Goal: Task Accomplishment & Management: Manage account settings

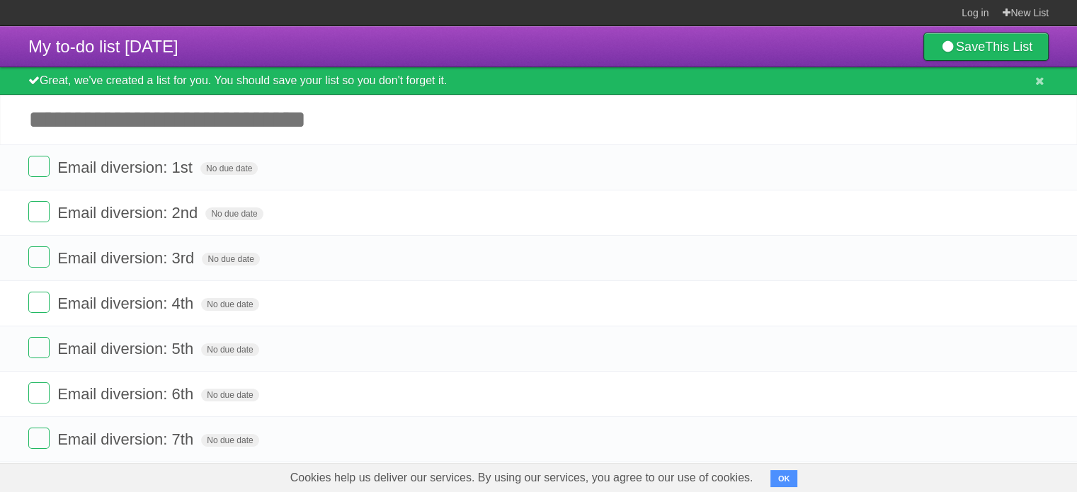
click at [39, 166] on label at bounding box center [38, 166] width 21 height 21
click at [40, 164] on label at bounding box center [38, 166] width 21 height 21
click at [40, 170] on label at bounding box center [38, 166] width 21 height 21
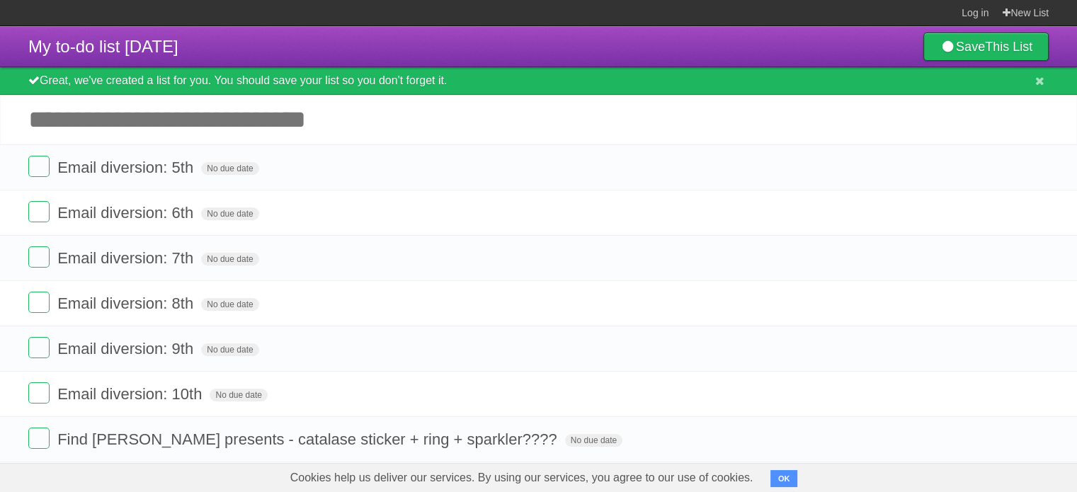
click at [36, 166] on label at bounding box center [38, 166] width 21 height 21
click at [39, 217] on label at bounding box center [38, 211] width 21 height 21
click at [36, 253] on label at bounding box center [38, 257] width 21 height 21
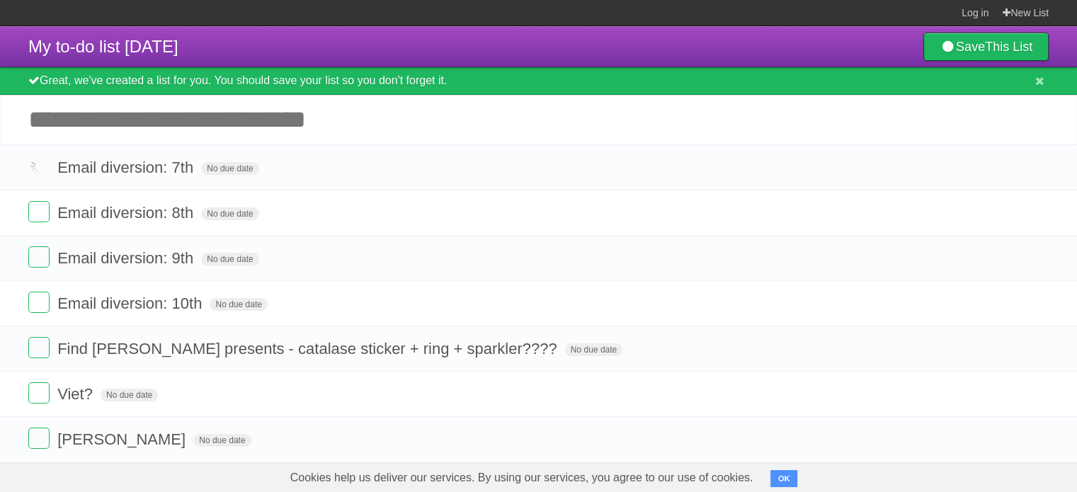
click at [40, 298] on label at bounding box center [38, 302] width 21 height 21
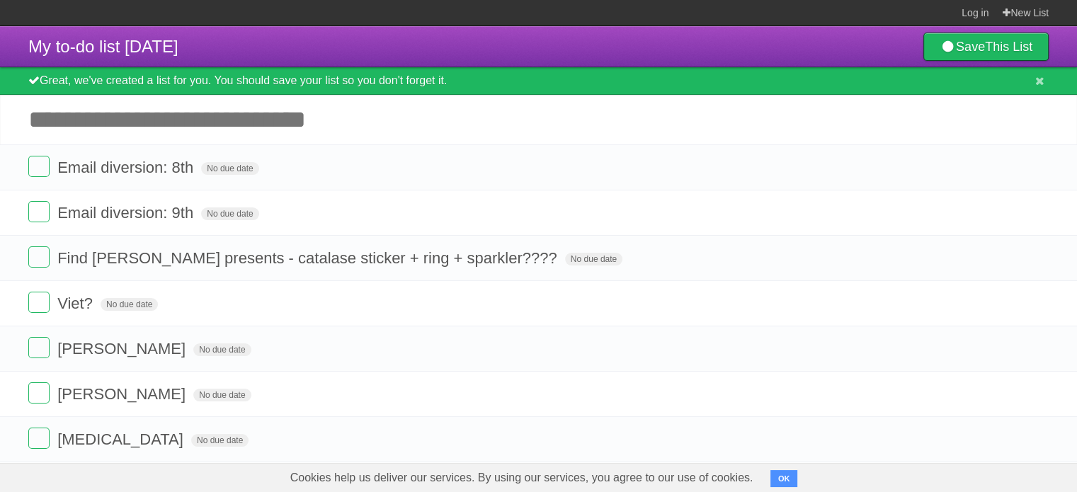
click at [43, 166] on label at bounding box center [38, 166] width 21 height 21
click at [40, 212] on label at bounding box center [38, 211] width 21 height 21
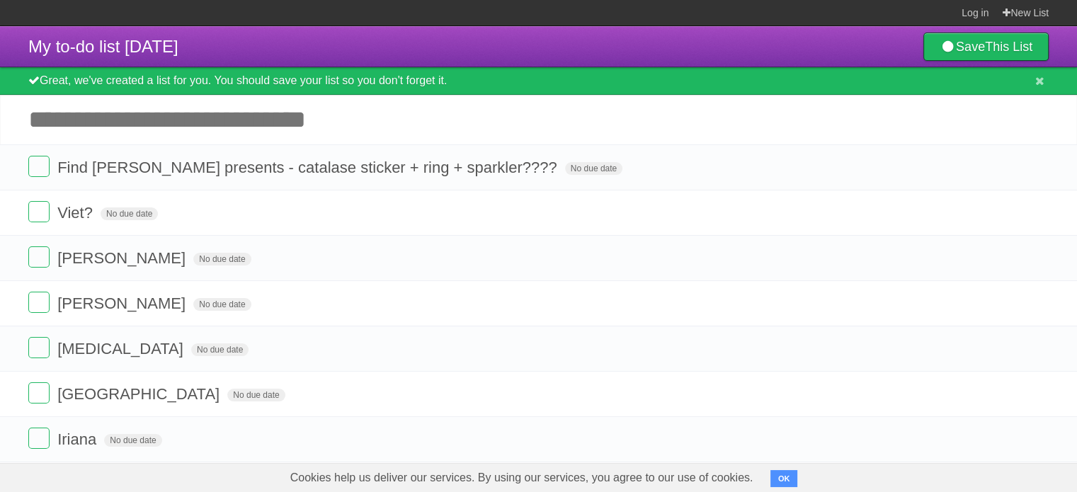
click at [776, 476] on button "OK" at bounding box center [785, 478] width 28 height 17
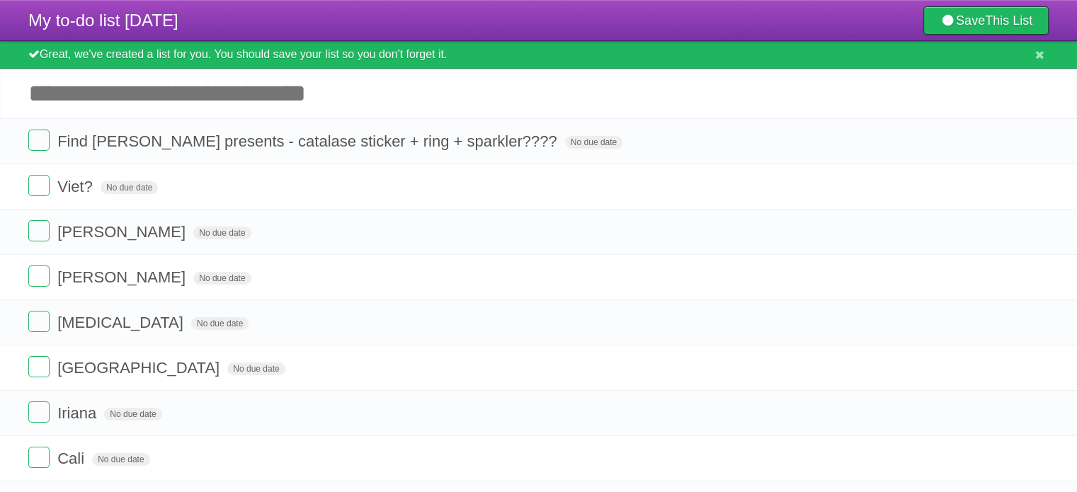
scroll to position [28, 0]
